Goal: Task Accomplishment & Management: Use online tool/utility

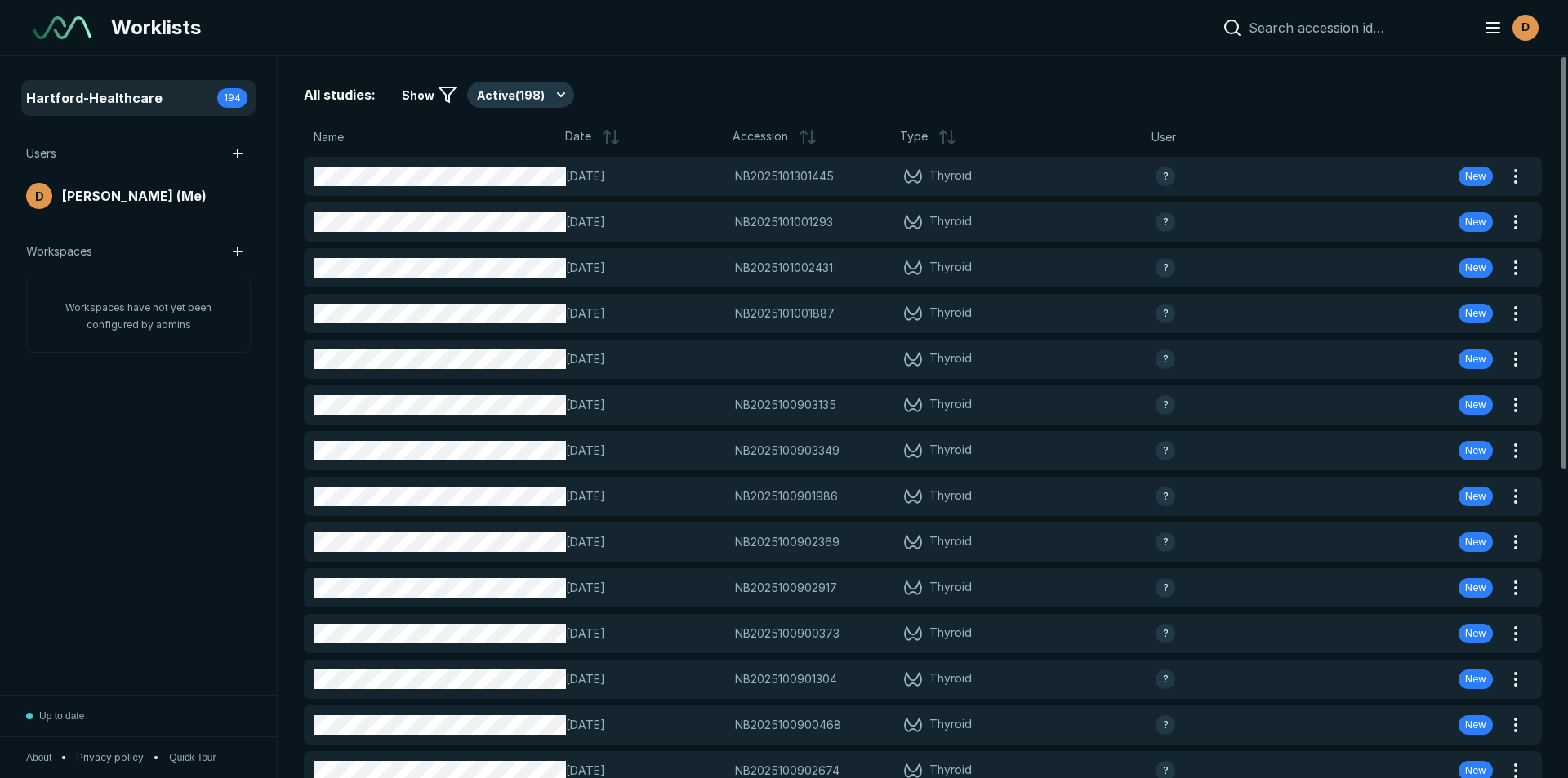
click at [1285, 31] on input at bounding box center [1356, 28] width 214 height 16
paste input "NB2025100603797"
type input "NB2025100603797"
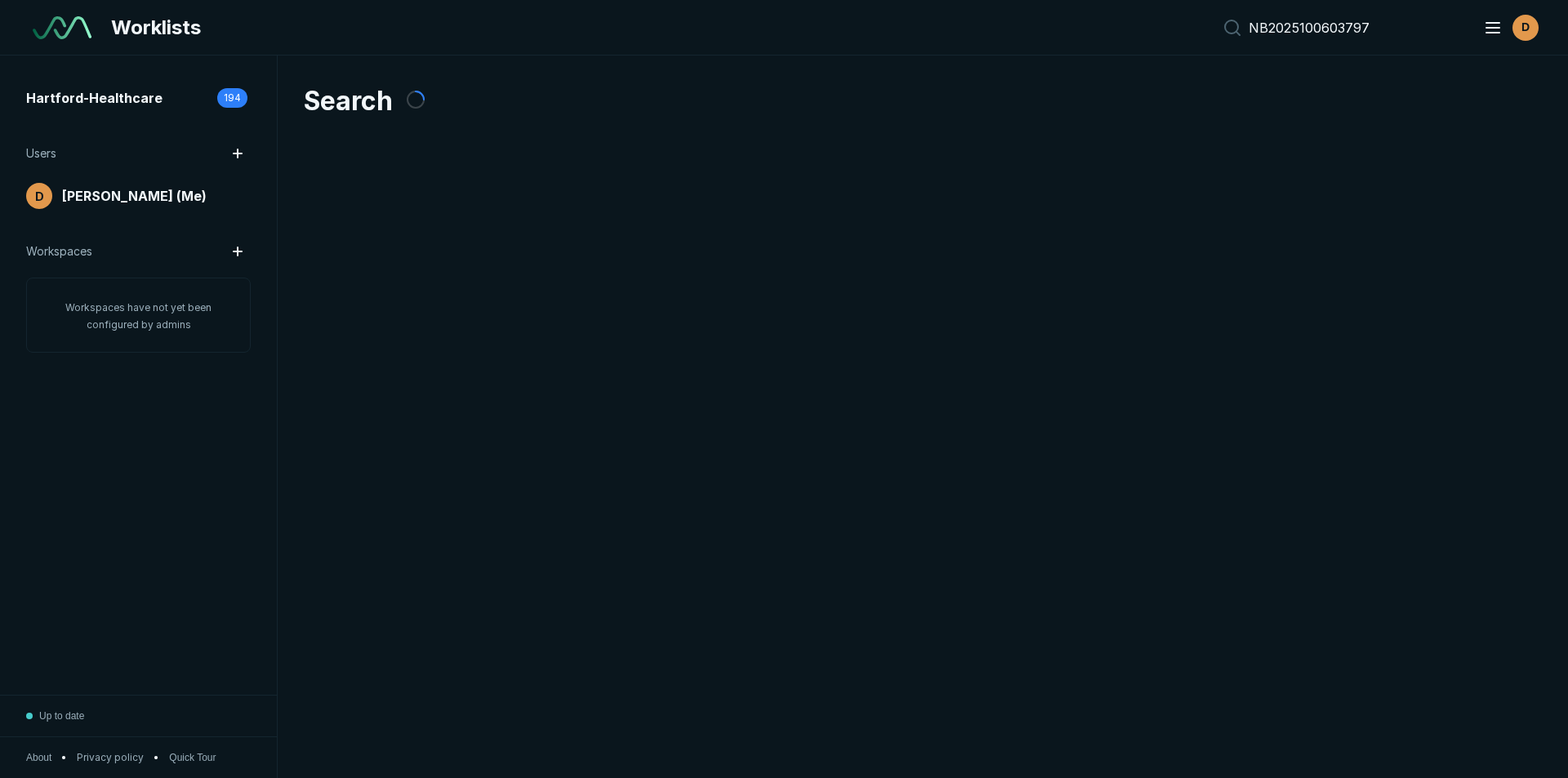
scroll to position [5056, 7646]
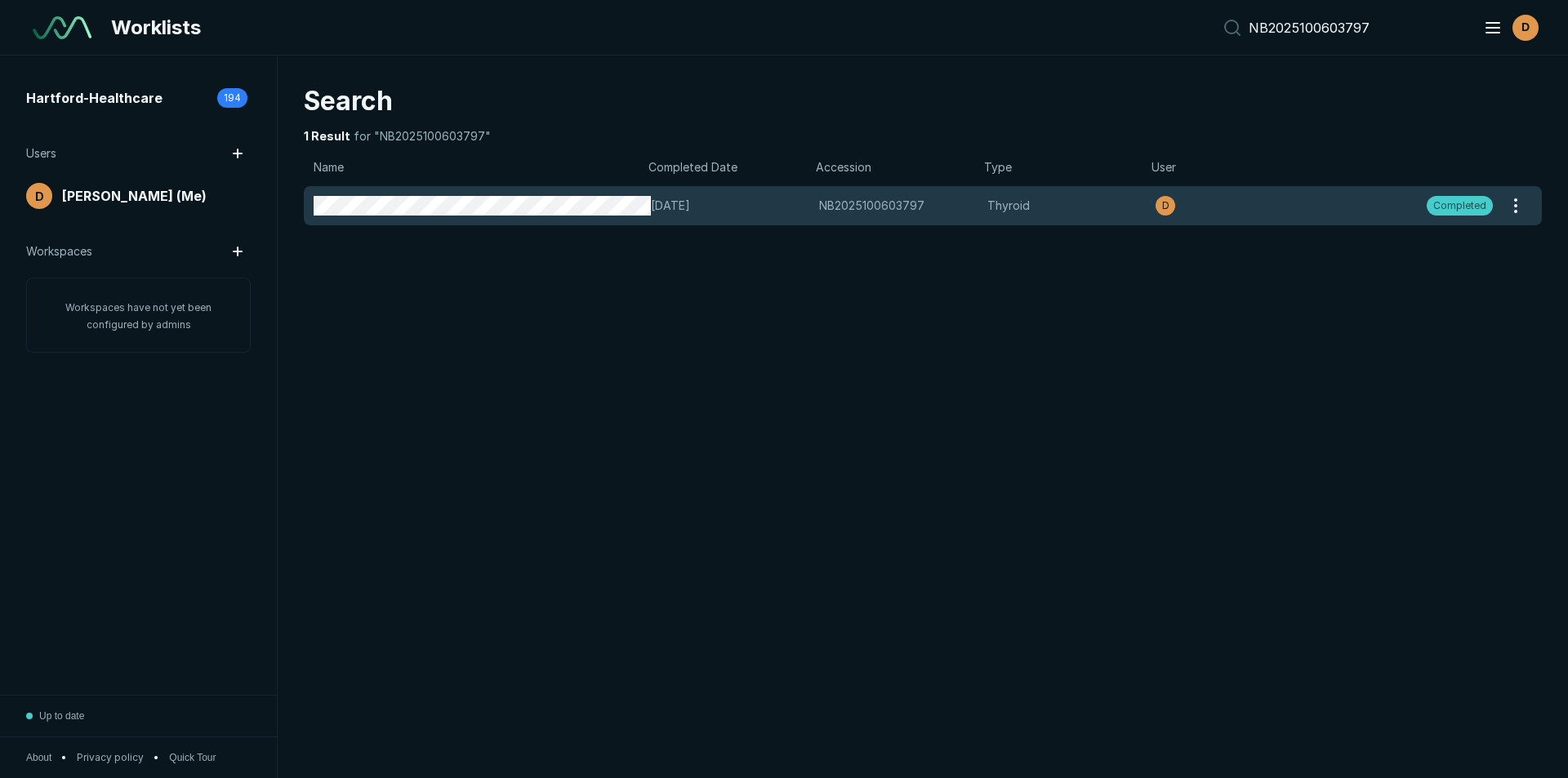
click at [752, 214] on span "[DATE]" at bounding box center [730, 205] width 159 height 18
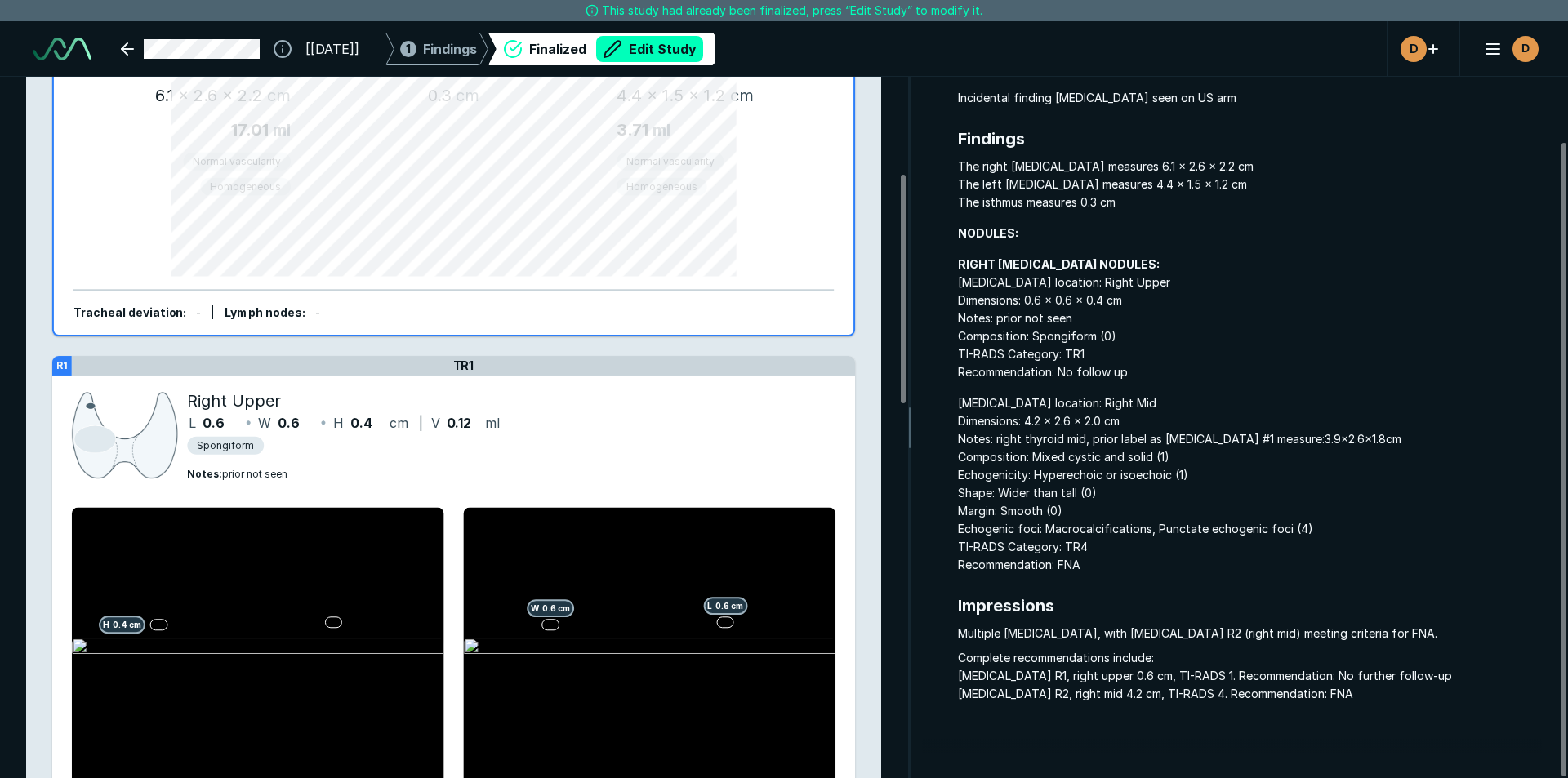
scroll to position [164, 0]
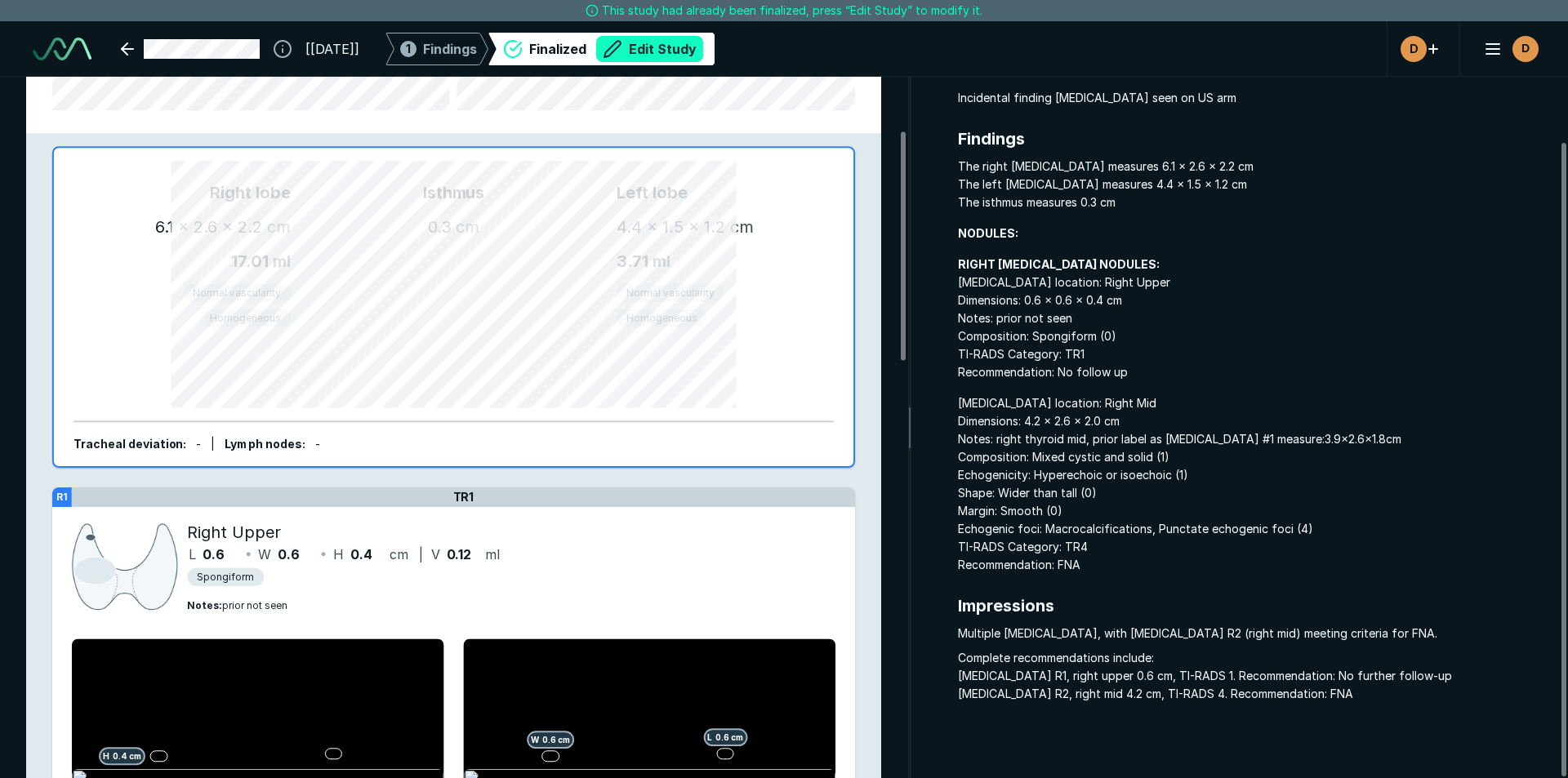
click at [697, 46] on button "Edit Study" at bounding box center [649, 49] width 107 height 26
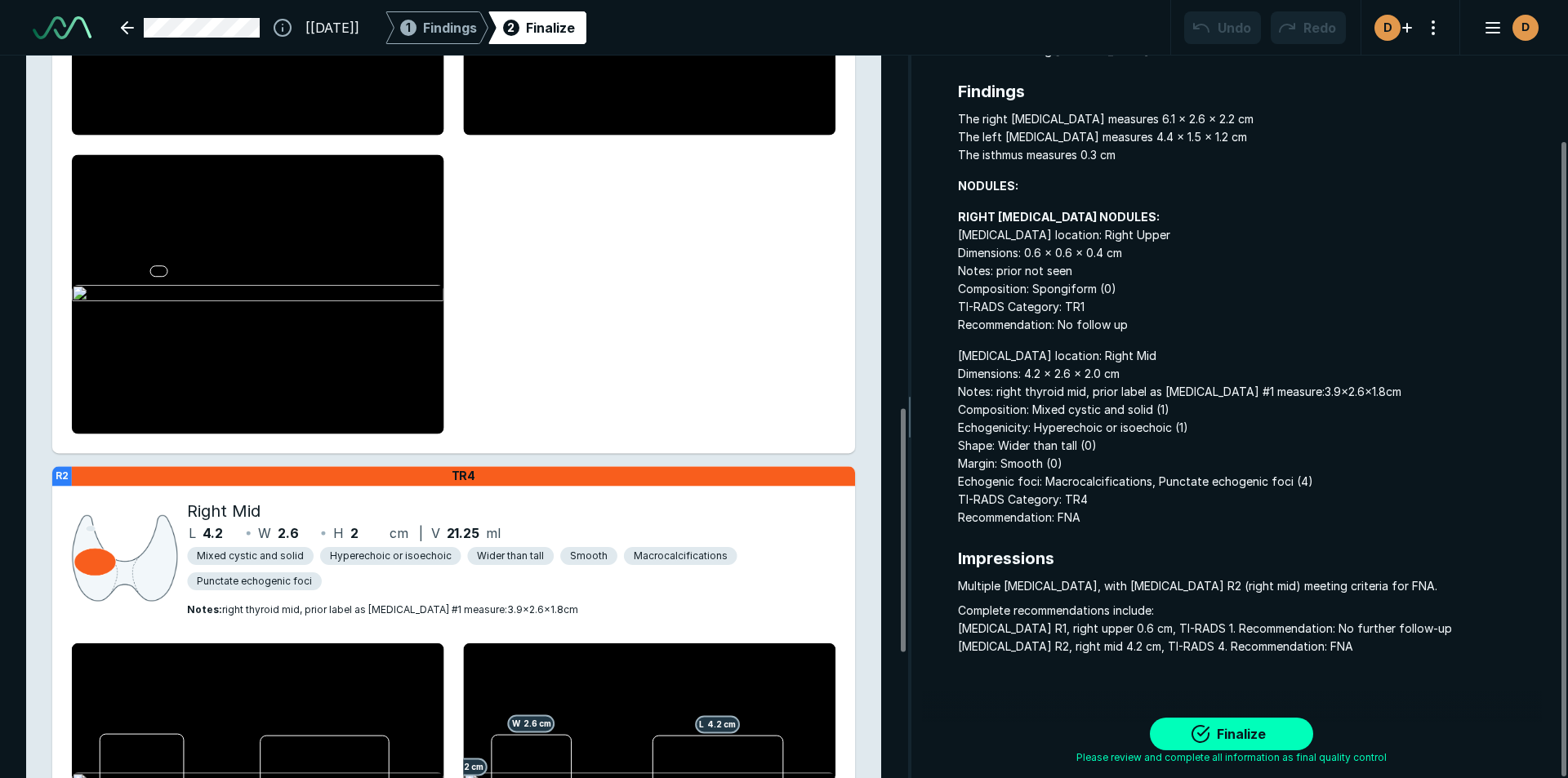
scroll to position [1062, 0]
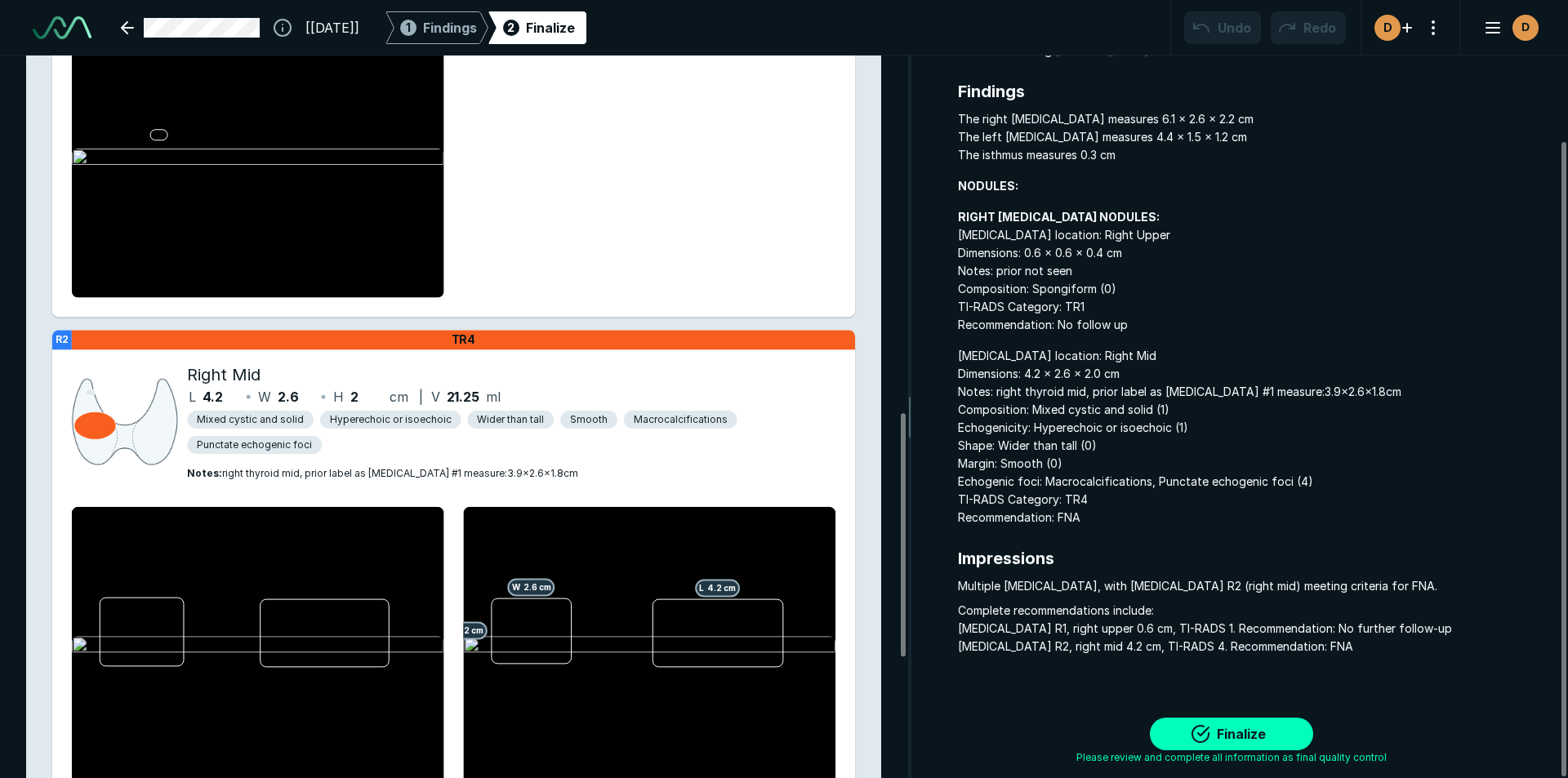
click at [267, 445] on span "Punctate echogenic foci" at bounding box center [253, 445] width 115 height 15
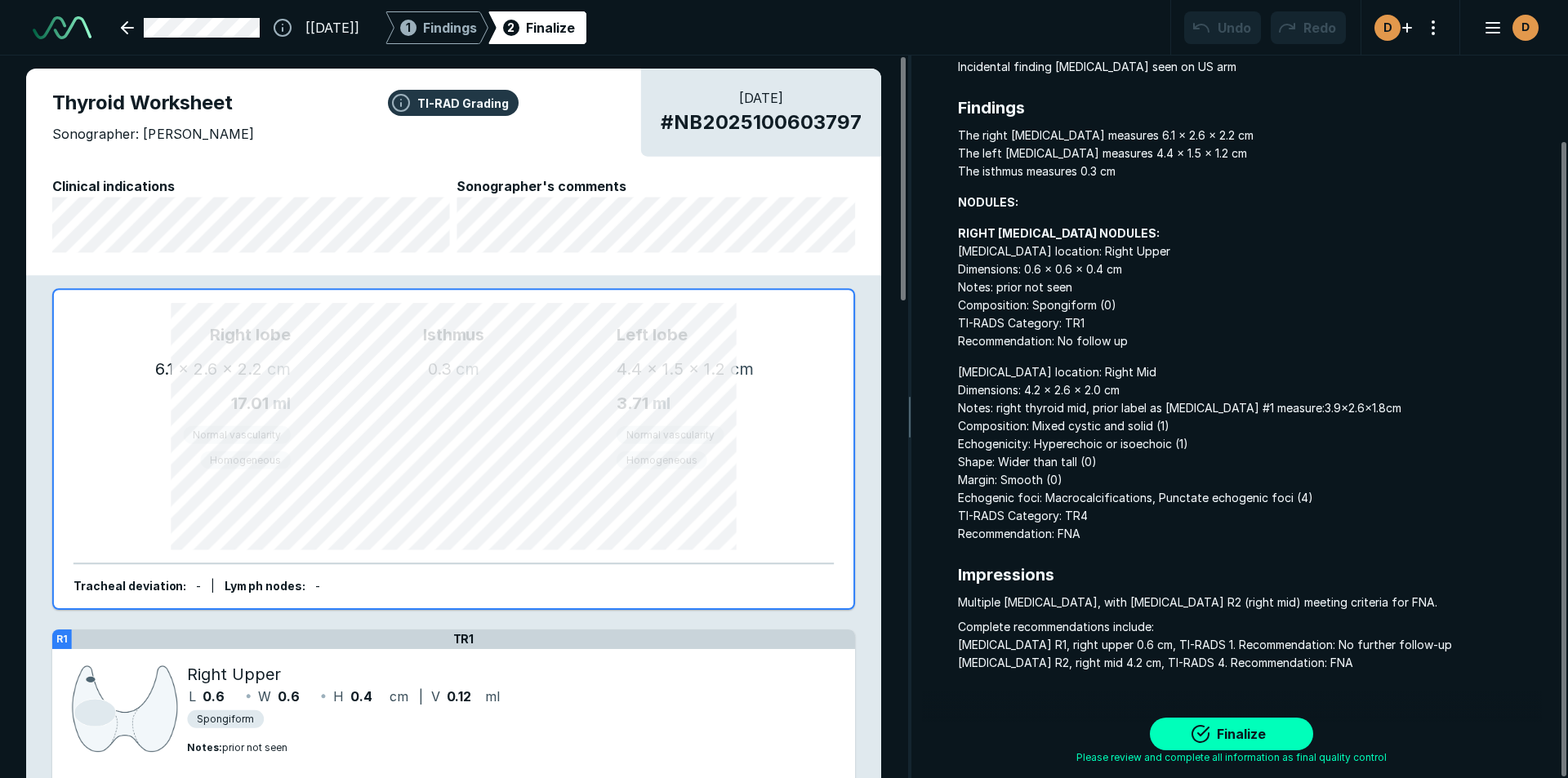
scroll to position [97, 0]
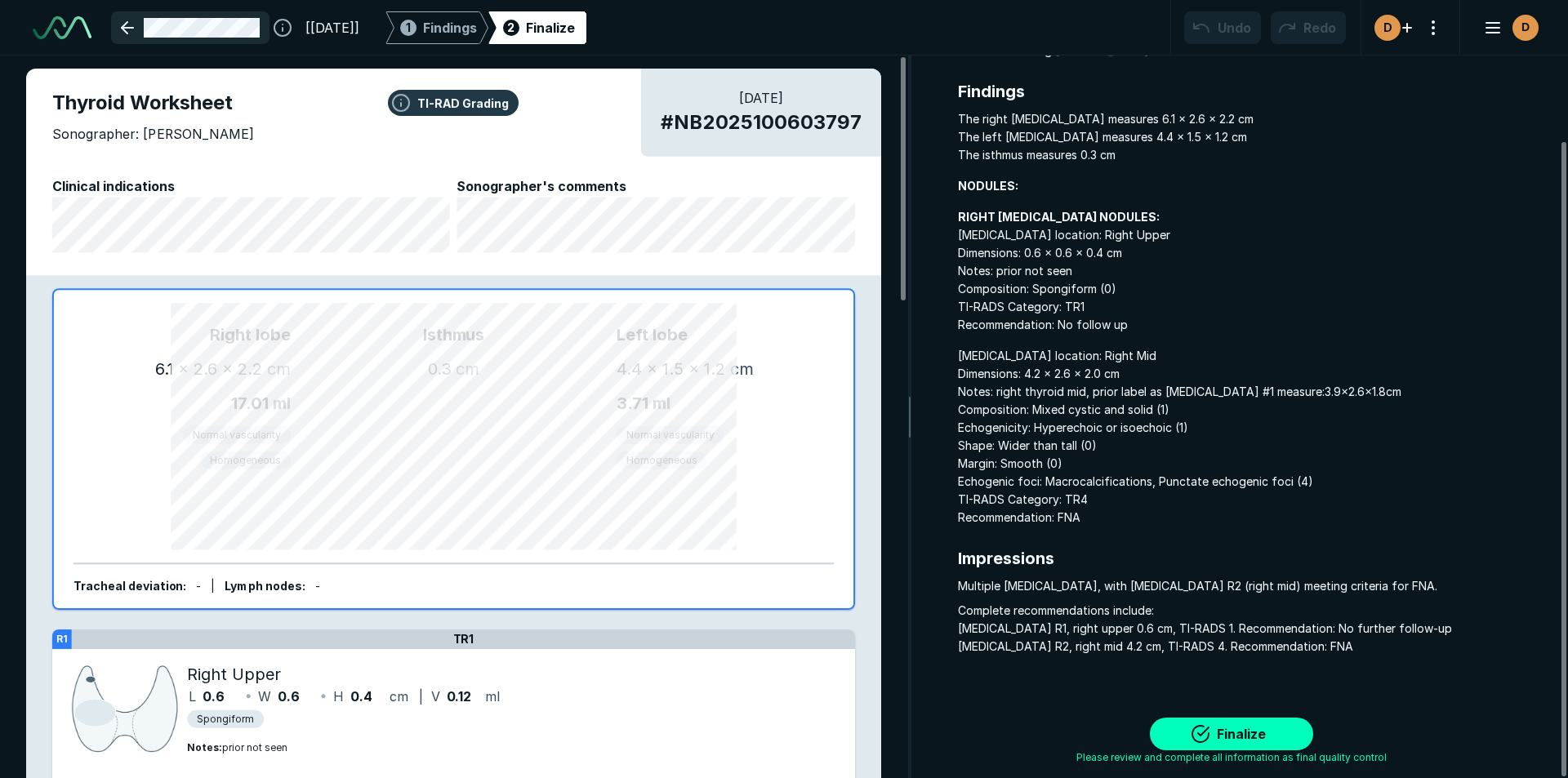
click at [121, 25] on link at bounding box center [190, 27] width 159 height 33
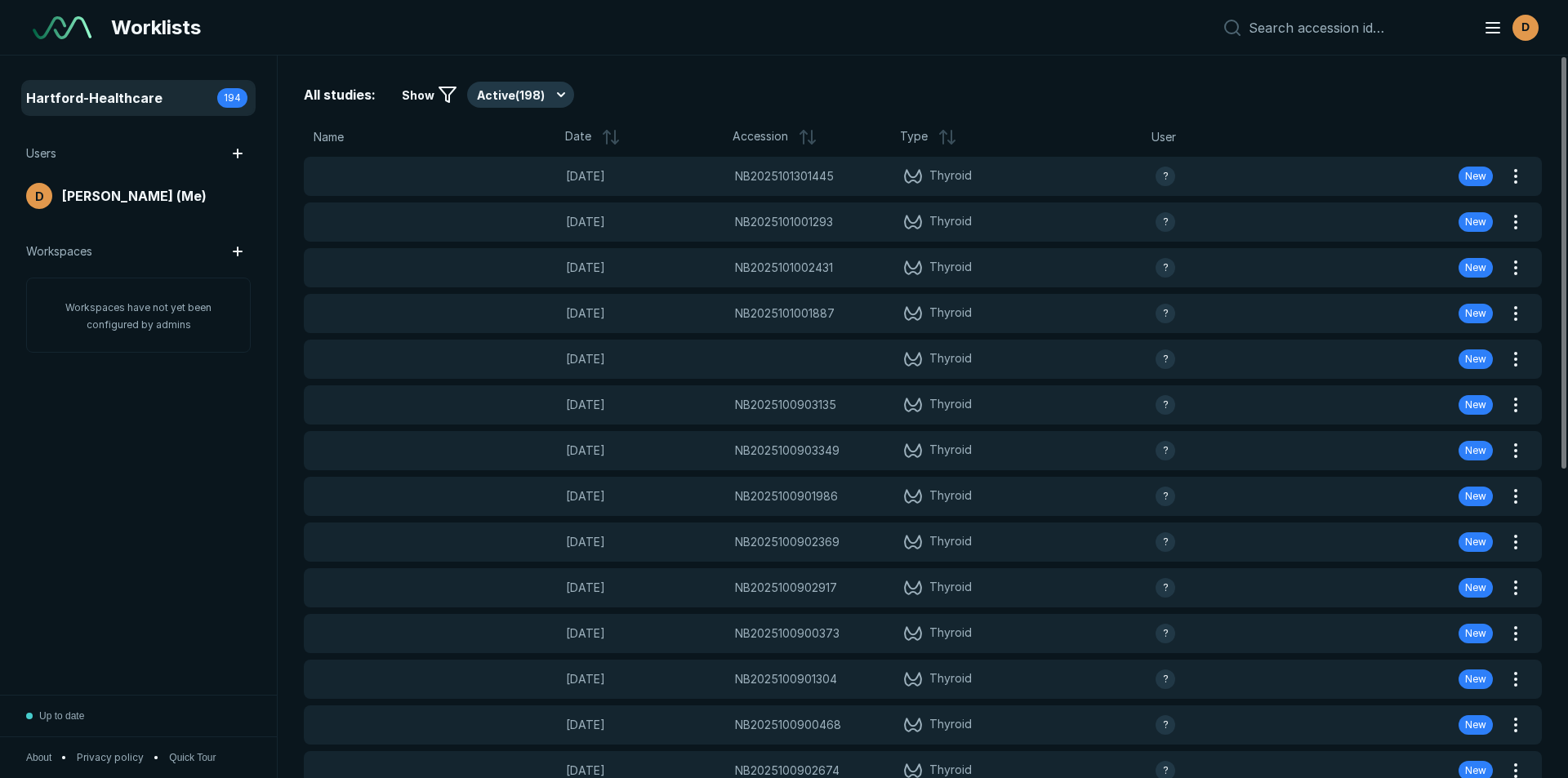
scroll to position [5056, 7646]
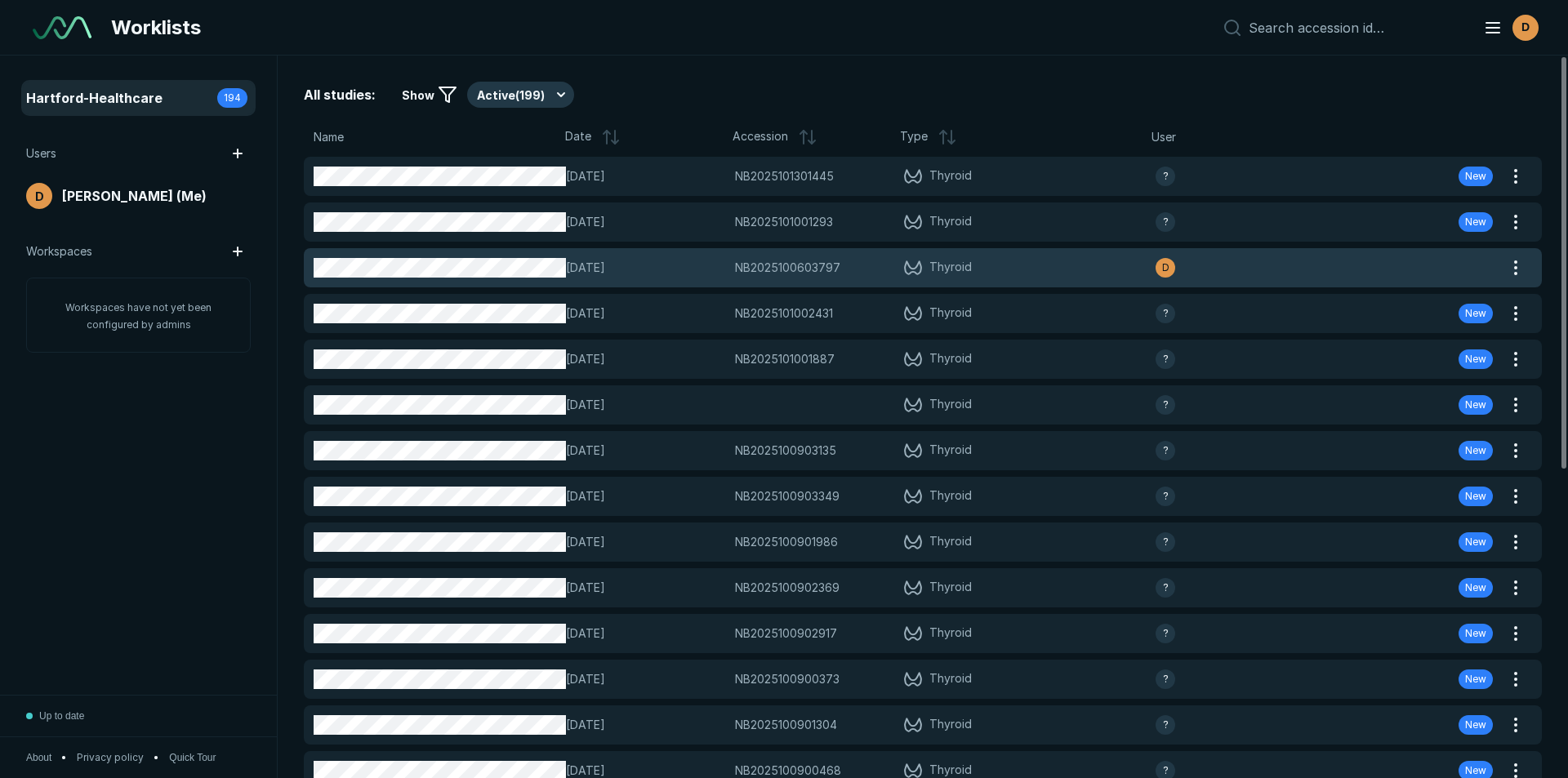
click at [798, 262] on span "NB2025100603797" at bounding box center [788, 268] width 106 height 18
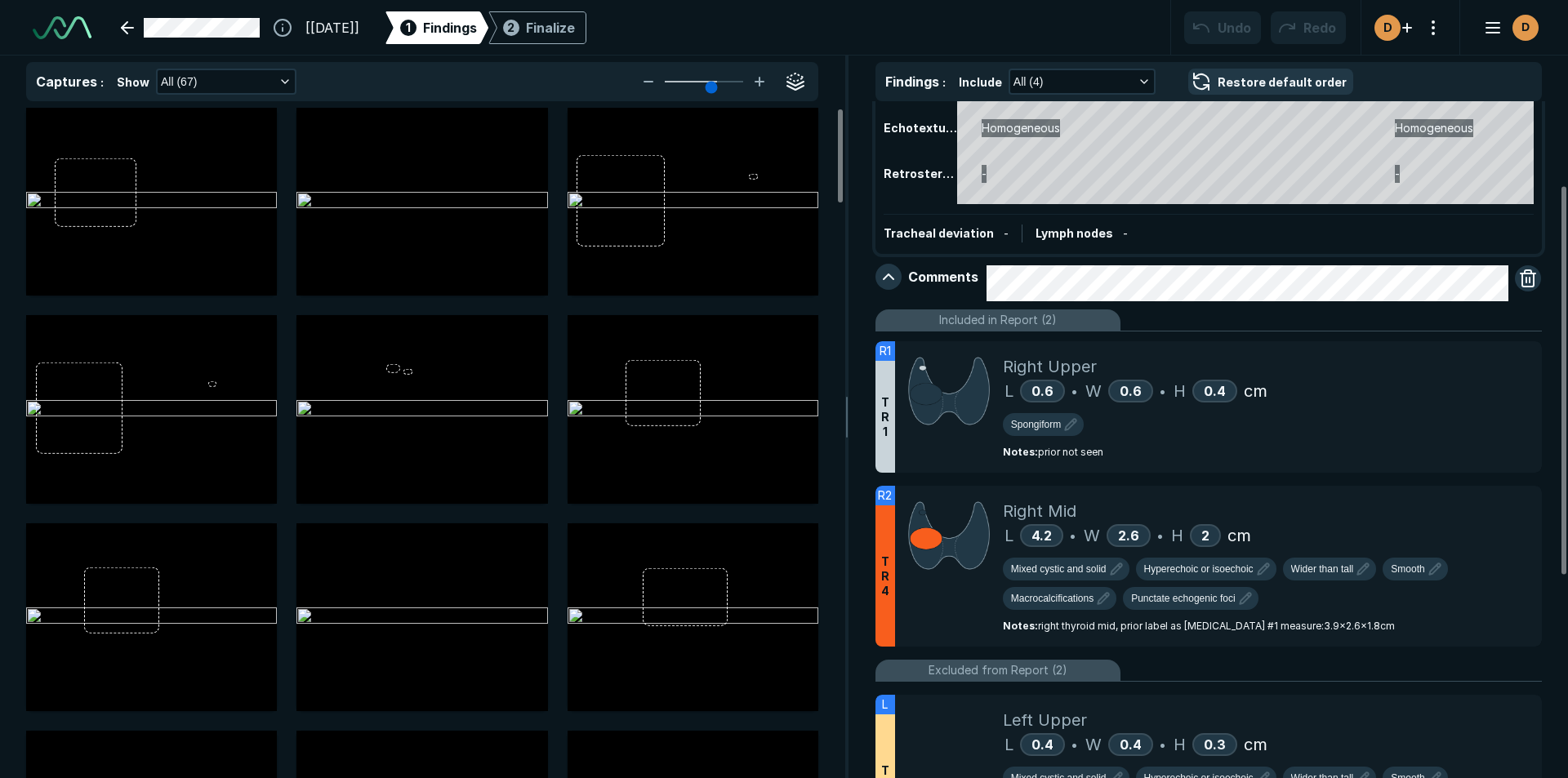
scroll to position [164, 0]
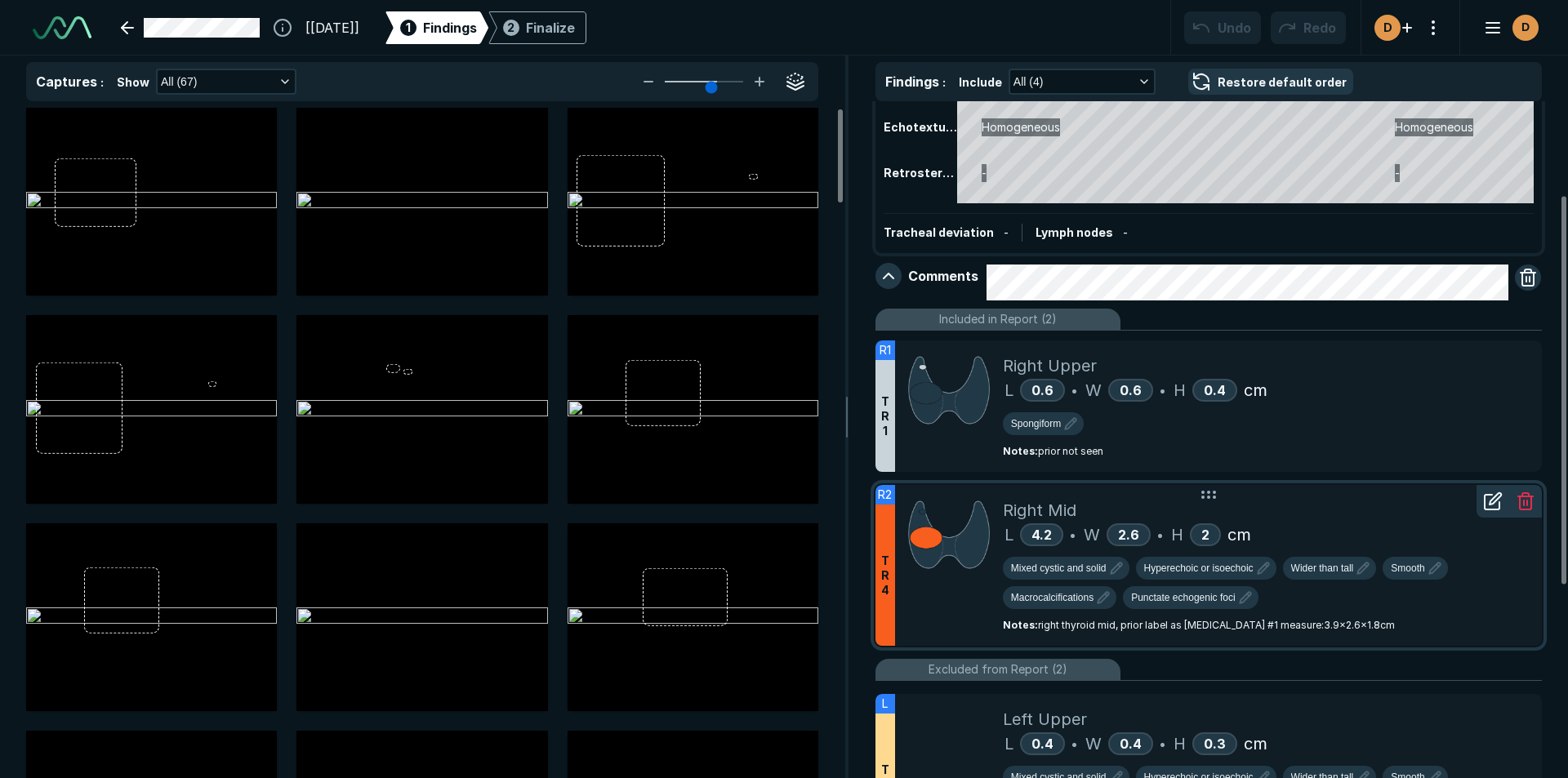
click at [1491, 508] on icon at bounding box center [1493, 502] width 20 height 20
type textarea "x"
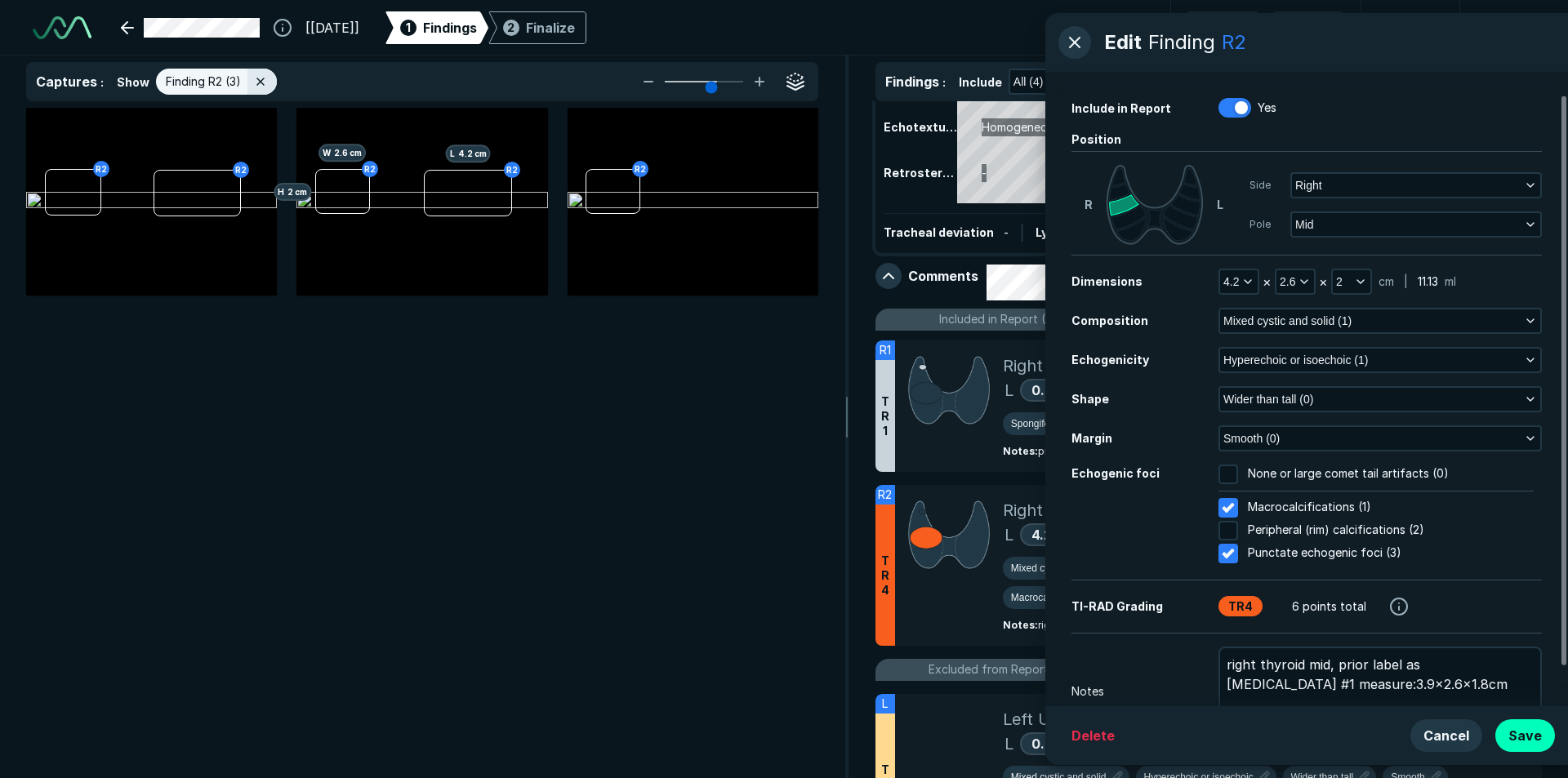
scroll to position [70, 0]
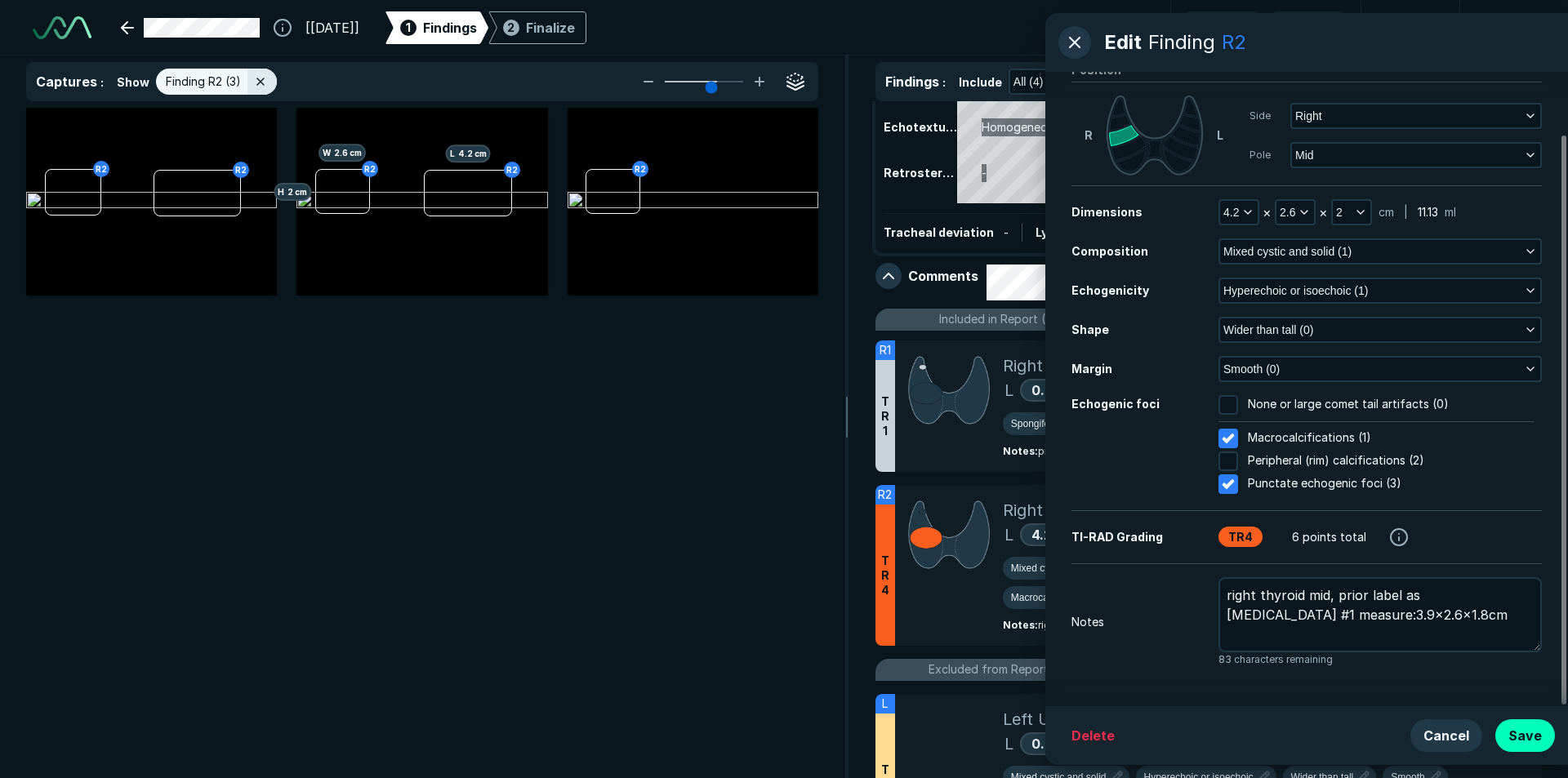
click at [1230, 485] on div at bounding box center [1236, 478] width 14 height 14
click at [1230, 485] on input "Punctate echogenic foci (3)" at bounding box center [1229, 485] width 20 height 20
checkbox input "false"
type textarea "x"
click at [1234, 435] on div at bounding box center [1236, 432] width 14 height 14
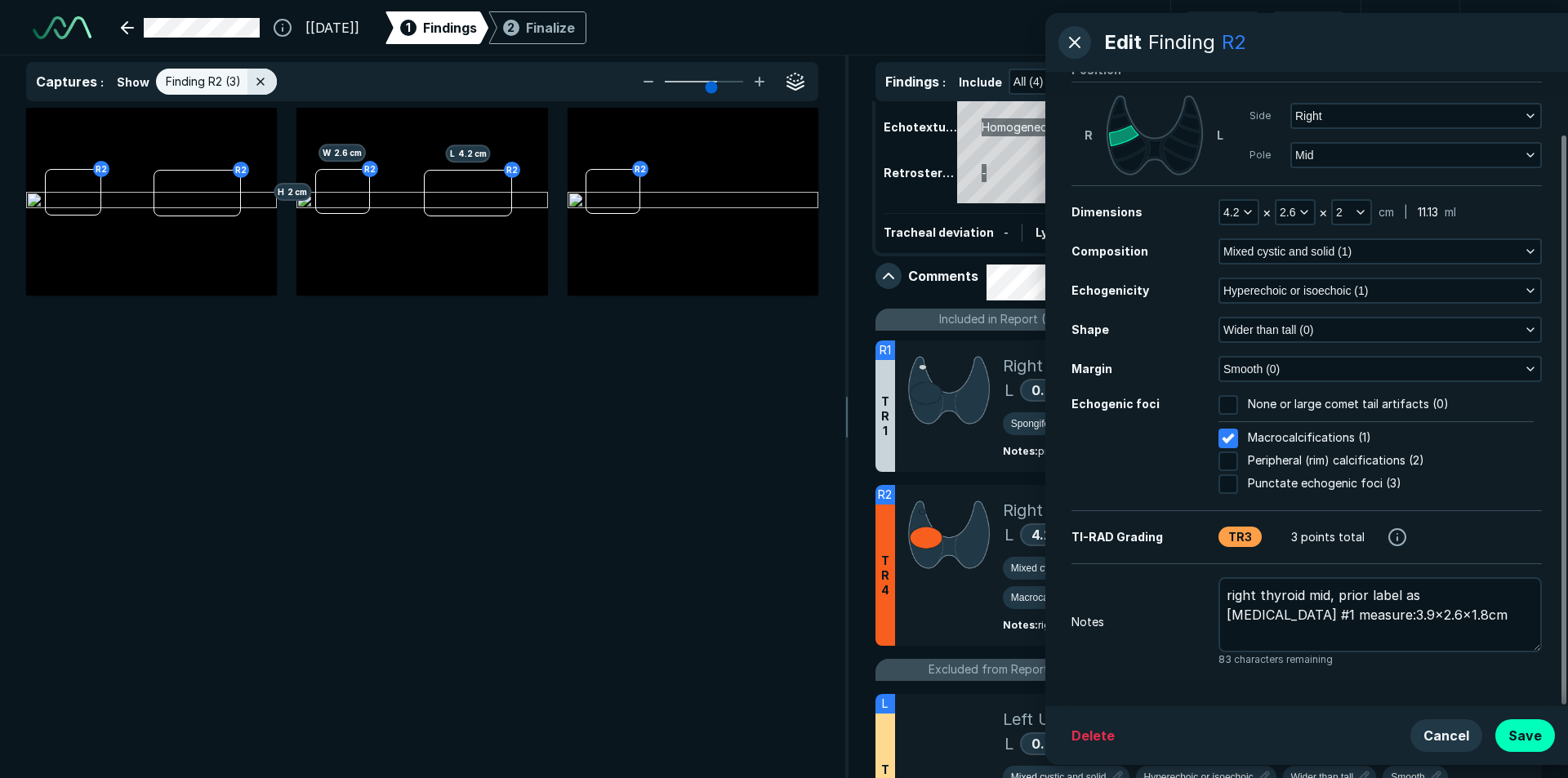
click at [1234, 435] on input "Macrocalcifications (1)" at bounding box center [1229, 439] width 20 height 20
checkbox input "false"
type textarea "x"
click at [1232, 402] on div at bounding box center [1236, 398] width 14 height 14
click at [1232, 402] on input "None or large comet tail artifacts (0)" at bounding box center [1229, 405] width 20 height 20
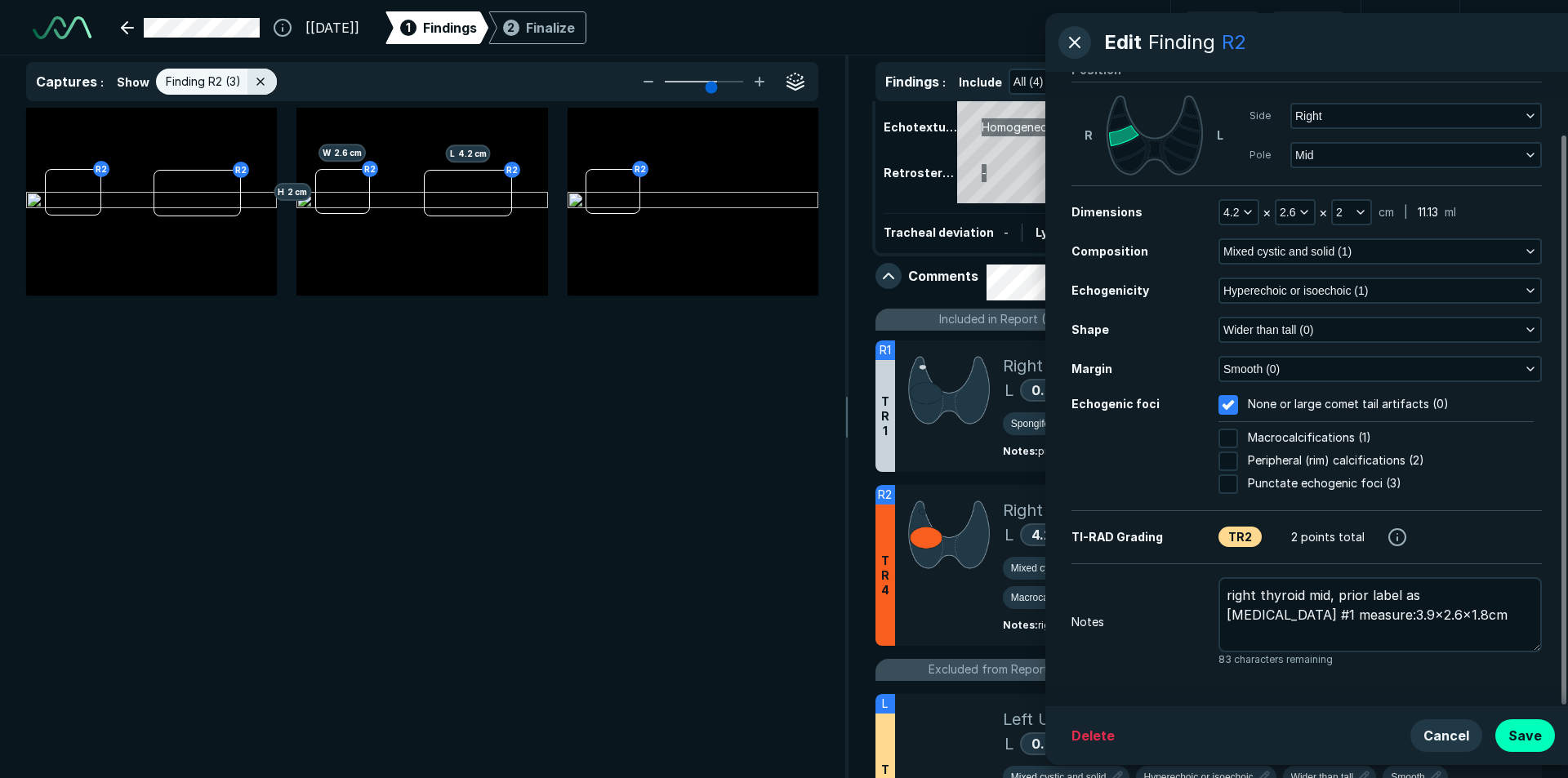
checkbox input "true"
click at [1523, 733] on button "Save" at bounding box center [1526, 736] width 60 height 33
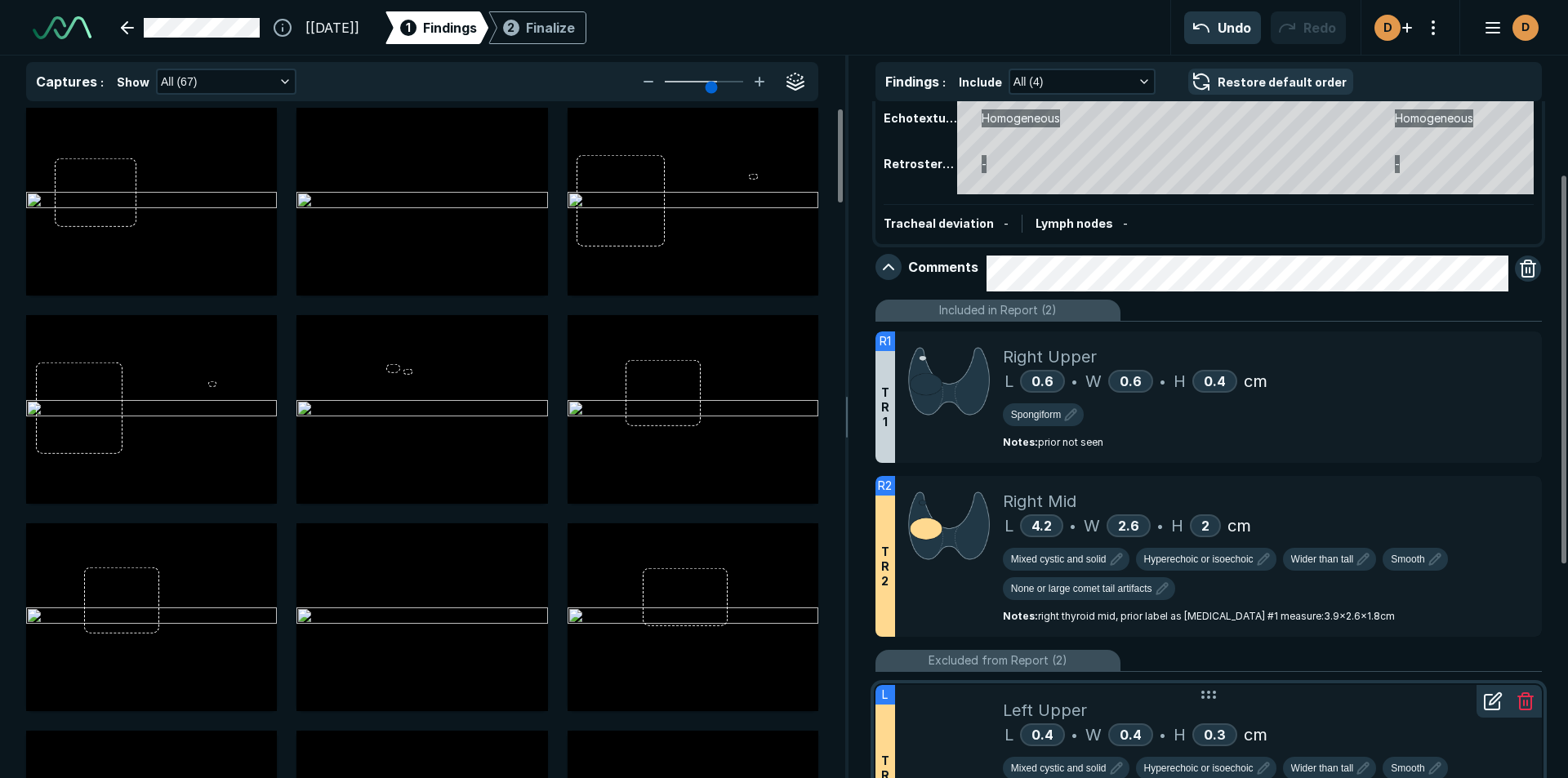
scroll to position [0, 0]
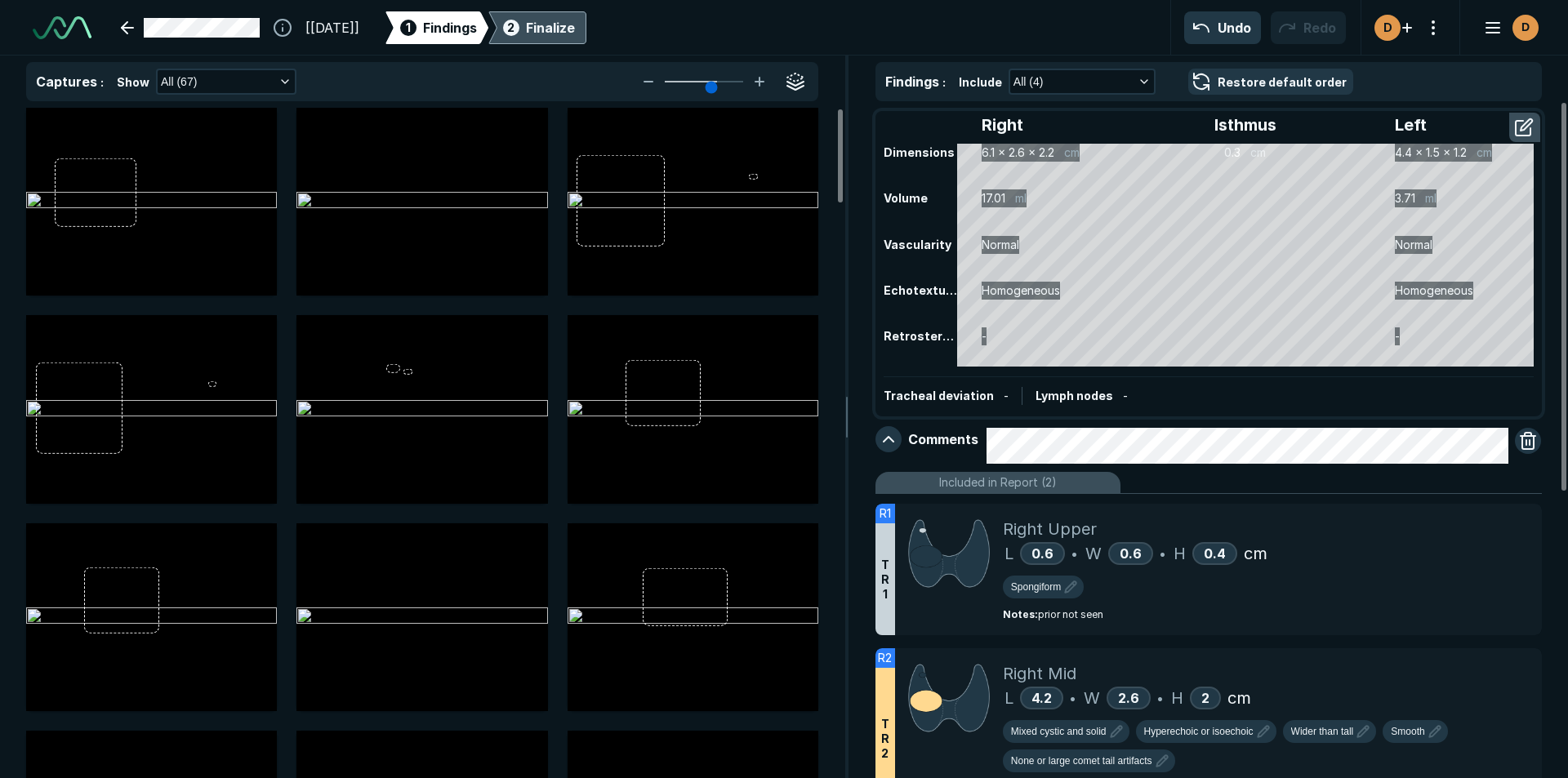
click at [576, 21] on div "Finalize" at bounding box center [550, 28] width 49 height 20
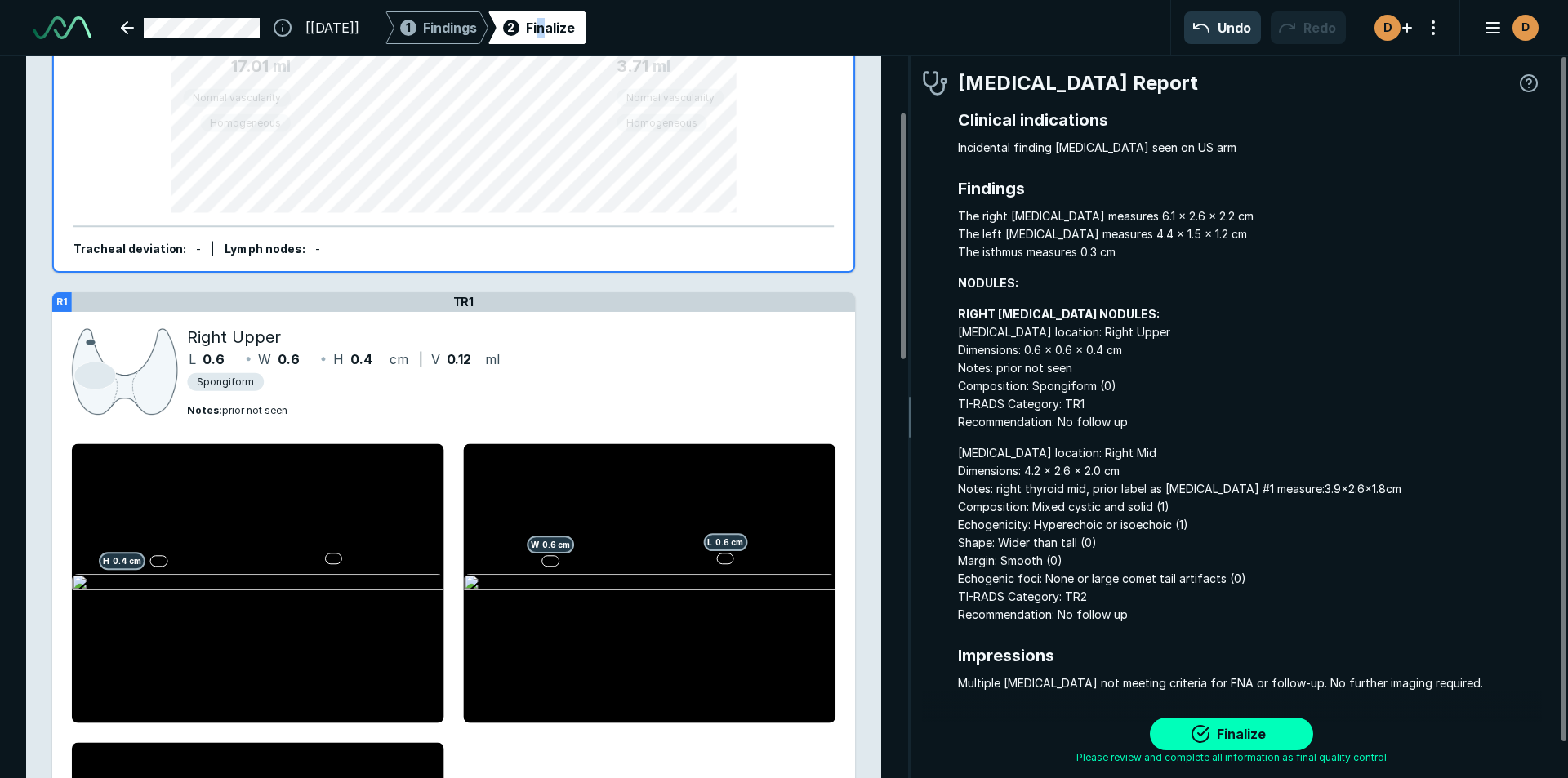
scroll to position [164, 0]
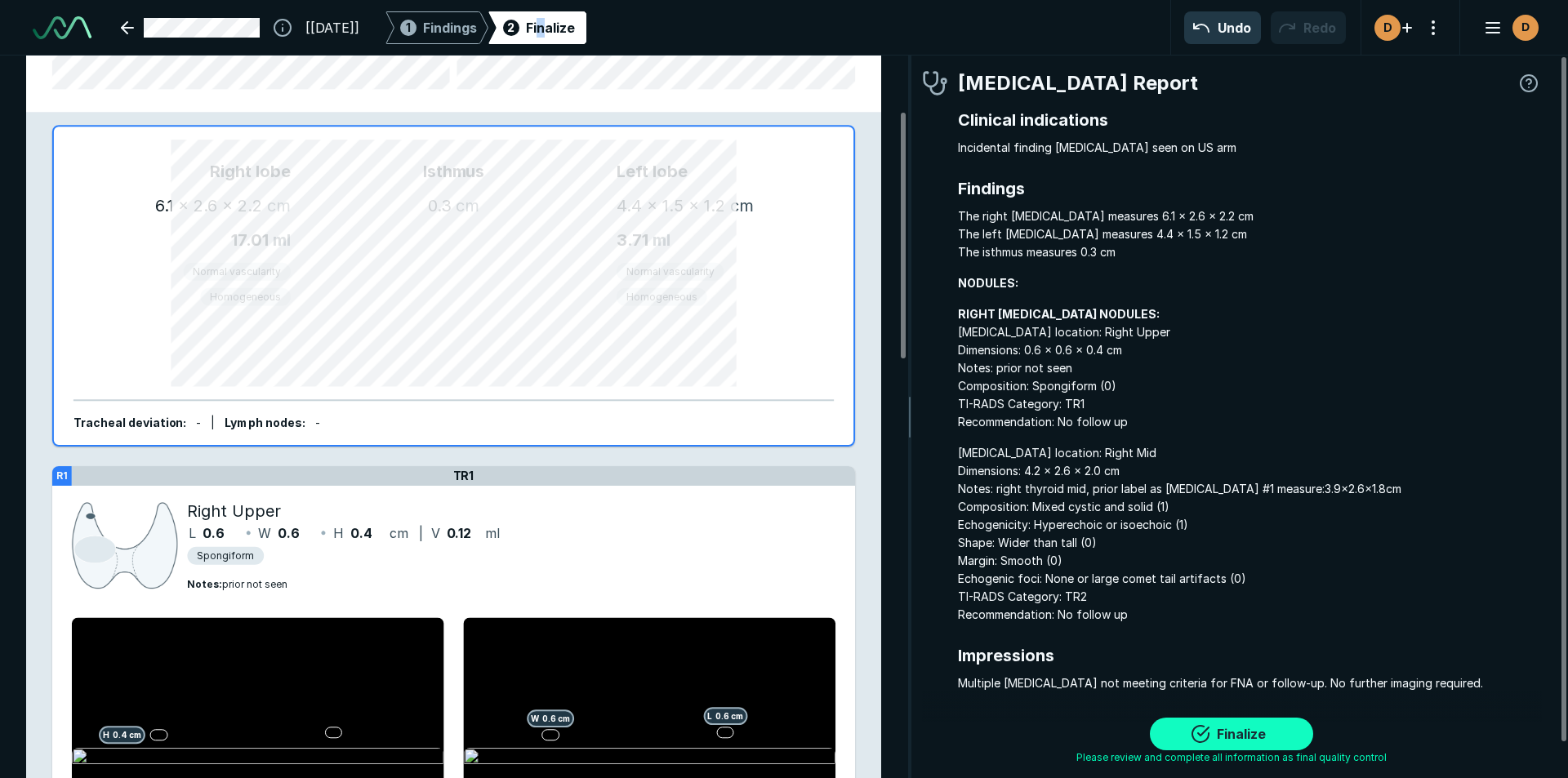
click at [1209, 727] on button "Finalize" at bounding box center [1232, 734] width 164 height 33
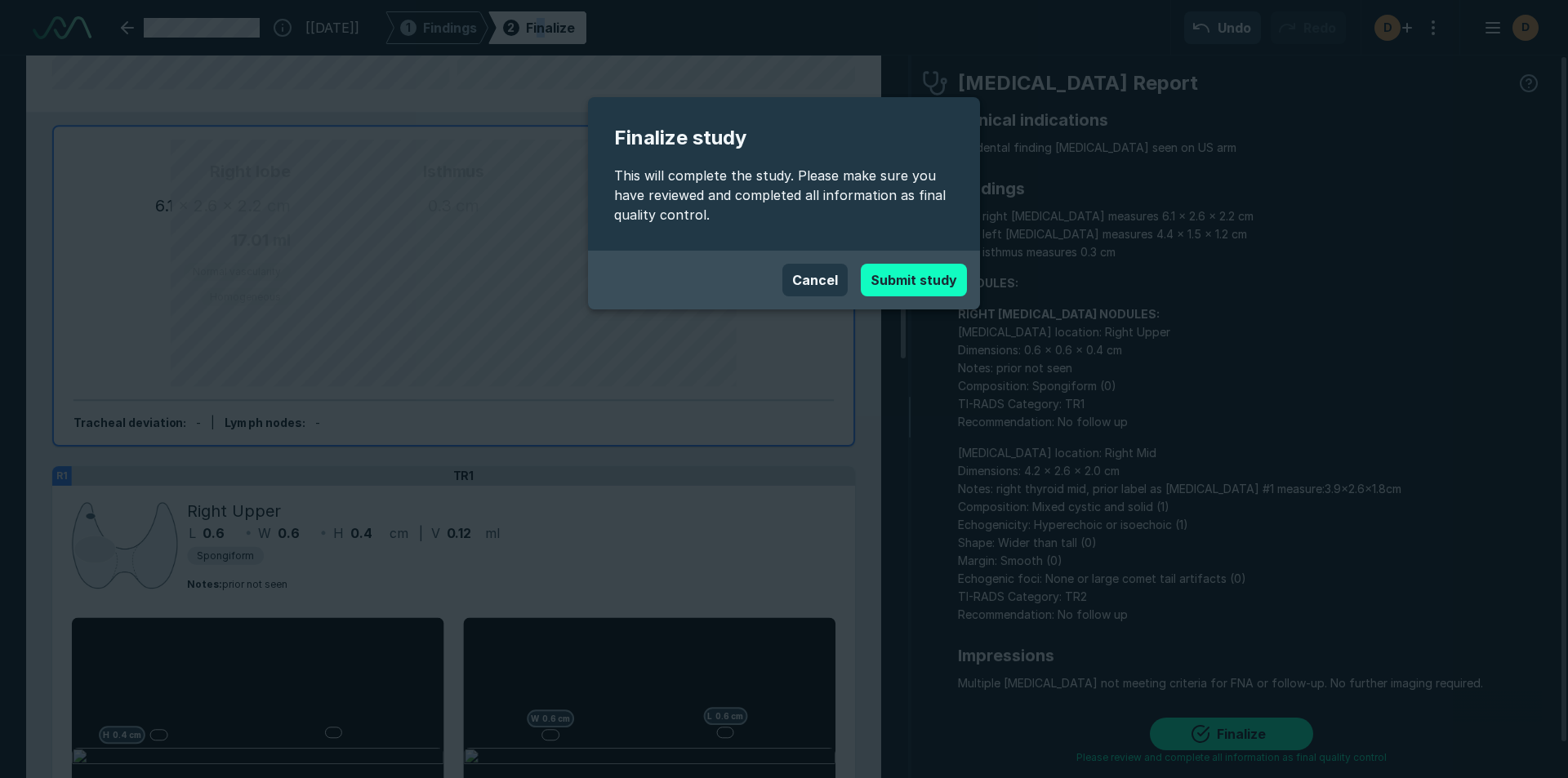
click at [923, 280] on button "Submit study" at bounding box center [914, 280] width 106 height 33
type textarea "x"
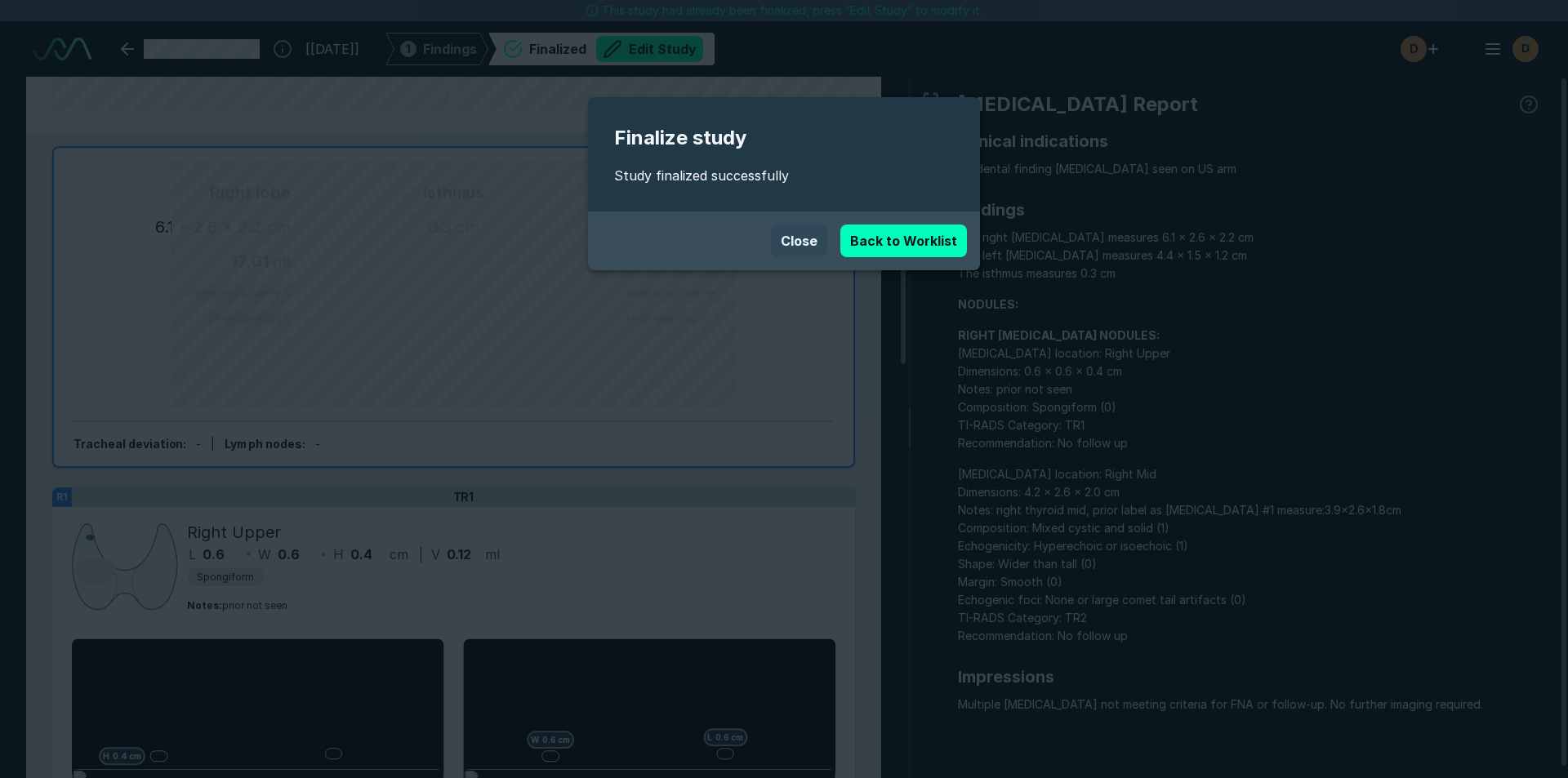
click at [793, 241] on button "Close" at bounding box center [799, 240] width 57 height 33
